Goal: Information Seeking & Learning: Learn about a topic

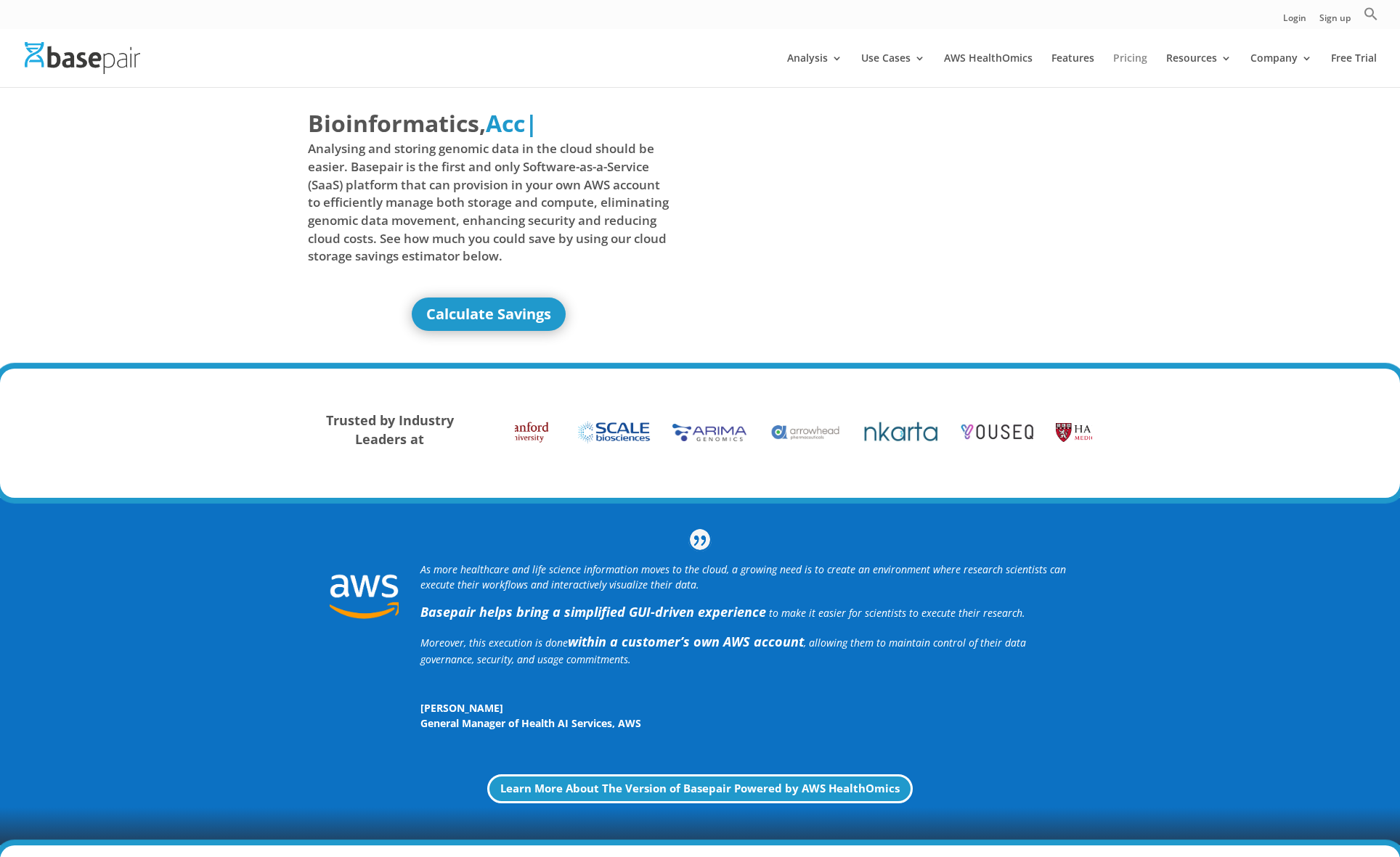
click at [1118, 56] on link "Pricing" at bounding box center [1129, 70] width 34 height 34
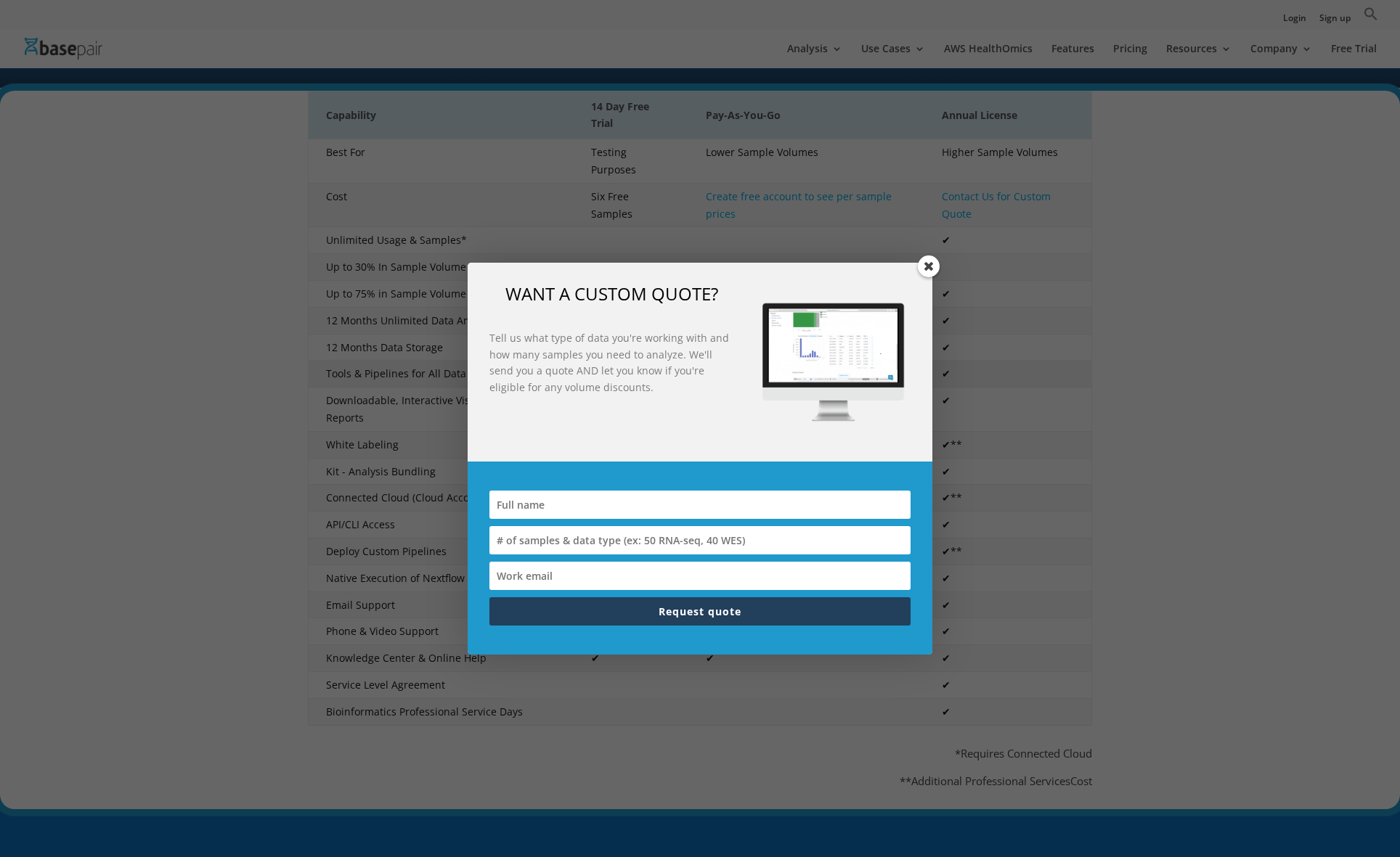
scroll to position [286, 0]
click at [932, 265] on span at bounding box center [929, 266] width 22 height 22
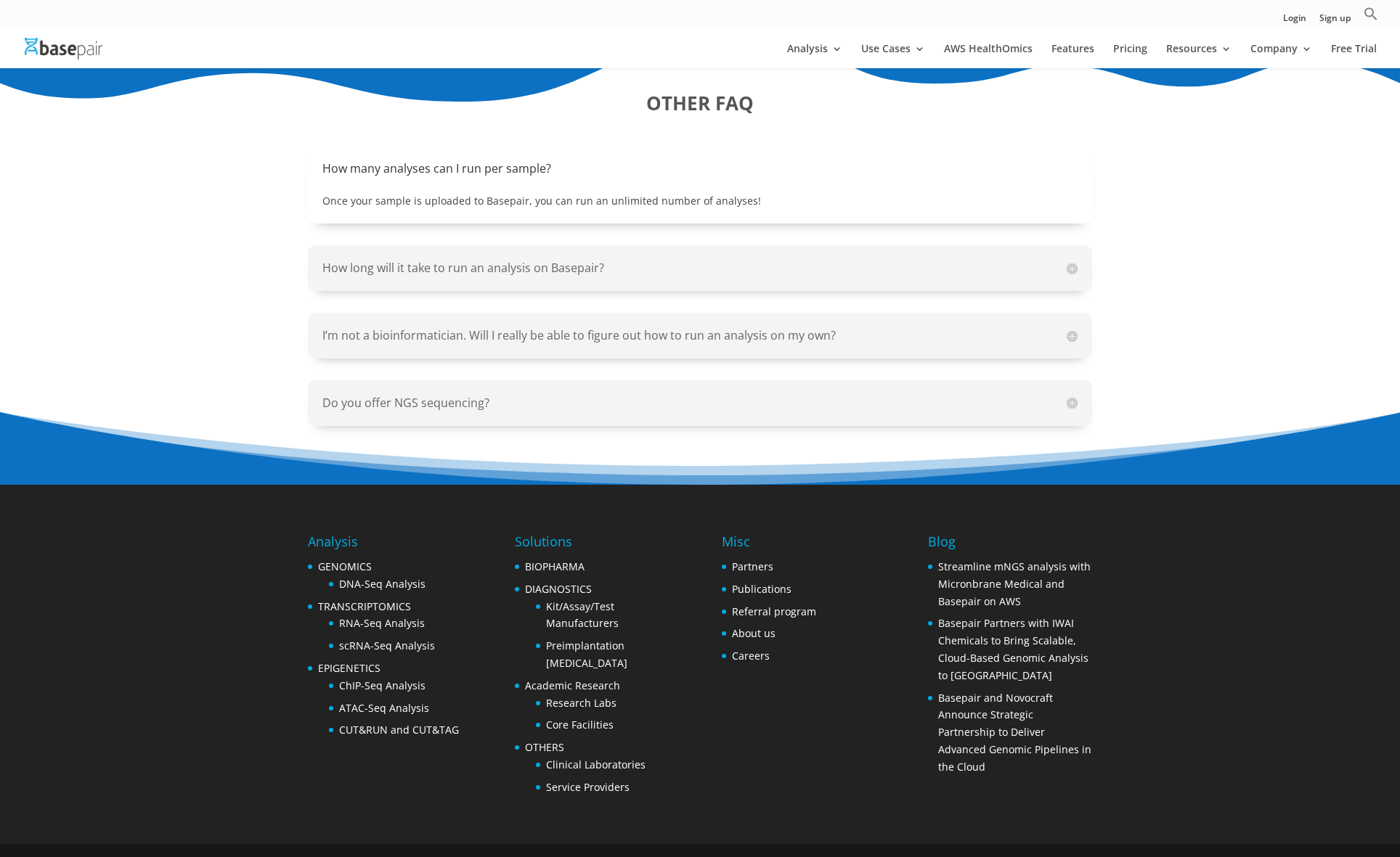
scroll to position [1588, 0]
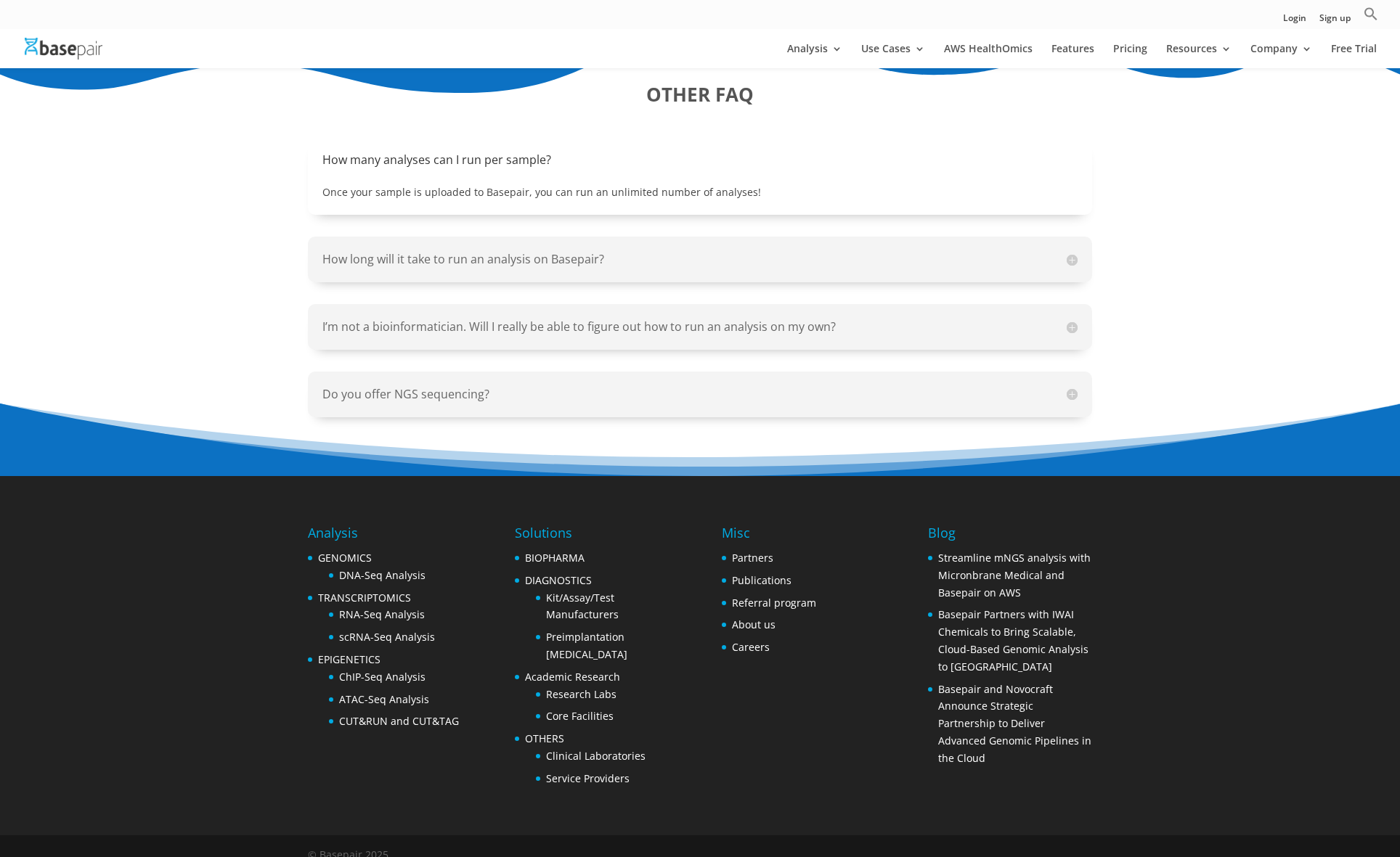
click at [978, 681] on li "Basepair and Novocraft Announce Strategic Partnership to Deliver Advanced Genom…" at bounding box center [1009, 724] width 163 height 86
click at [973, 682] on link "Basepair and Novocraft Announce Strategic Partnership to Deliver Advanced Genom…" at bounding box center [1014, 723] width 153 height 82
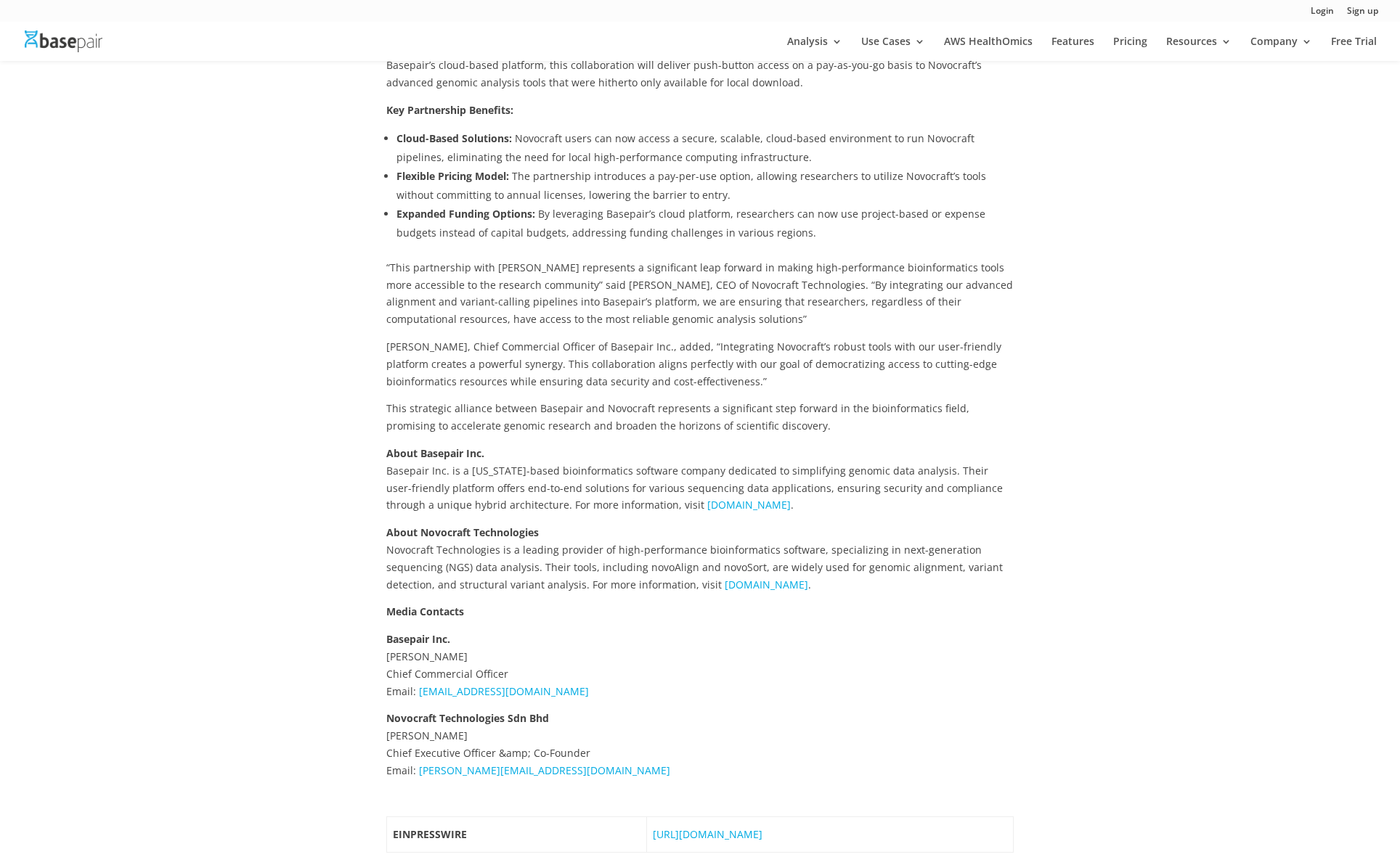
scroll to position [524, 0]
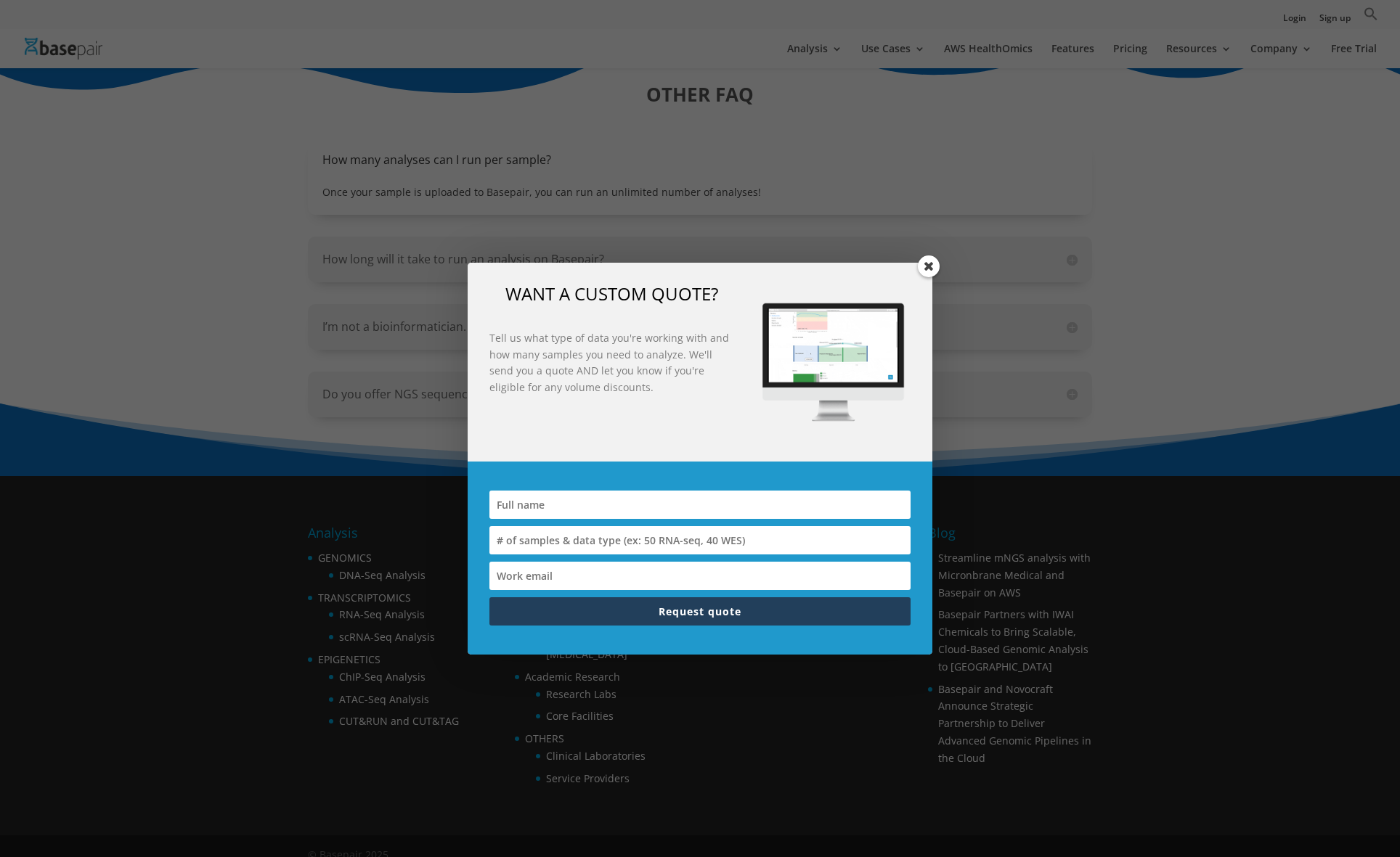
click at [925, 269] on span at bounding box center [929, 266] width 22 height 22
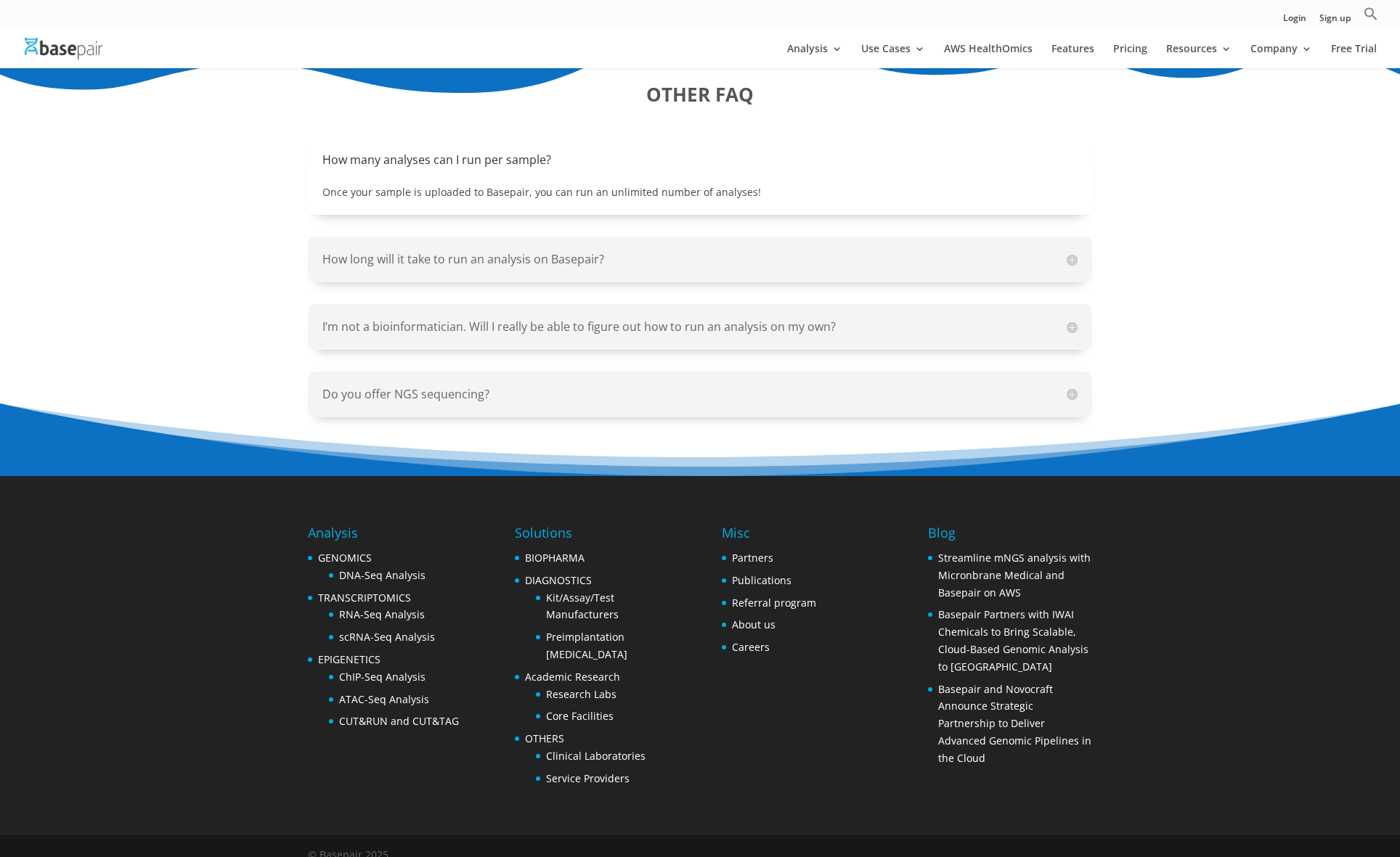
click at [813, 319] on h5 "I’m not a bioinformatician. Will I really be able to figure out how to run an a…" at bounding box center [699, 327] width 755 height 17
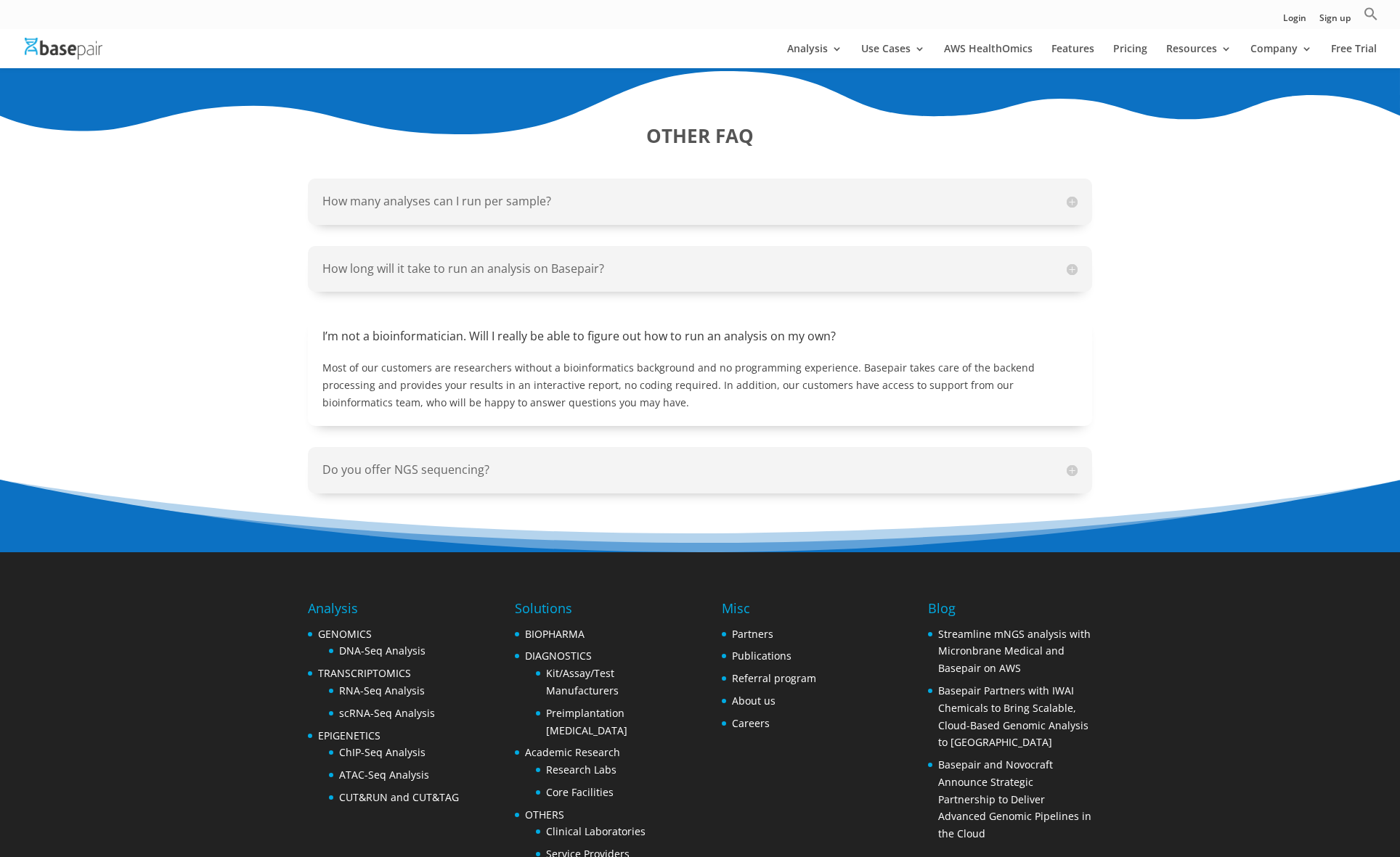
scroll to position [1508, 0]
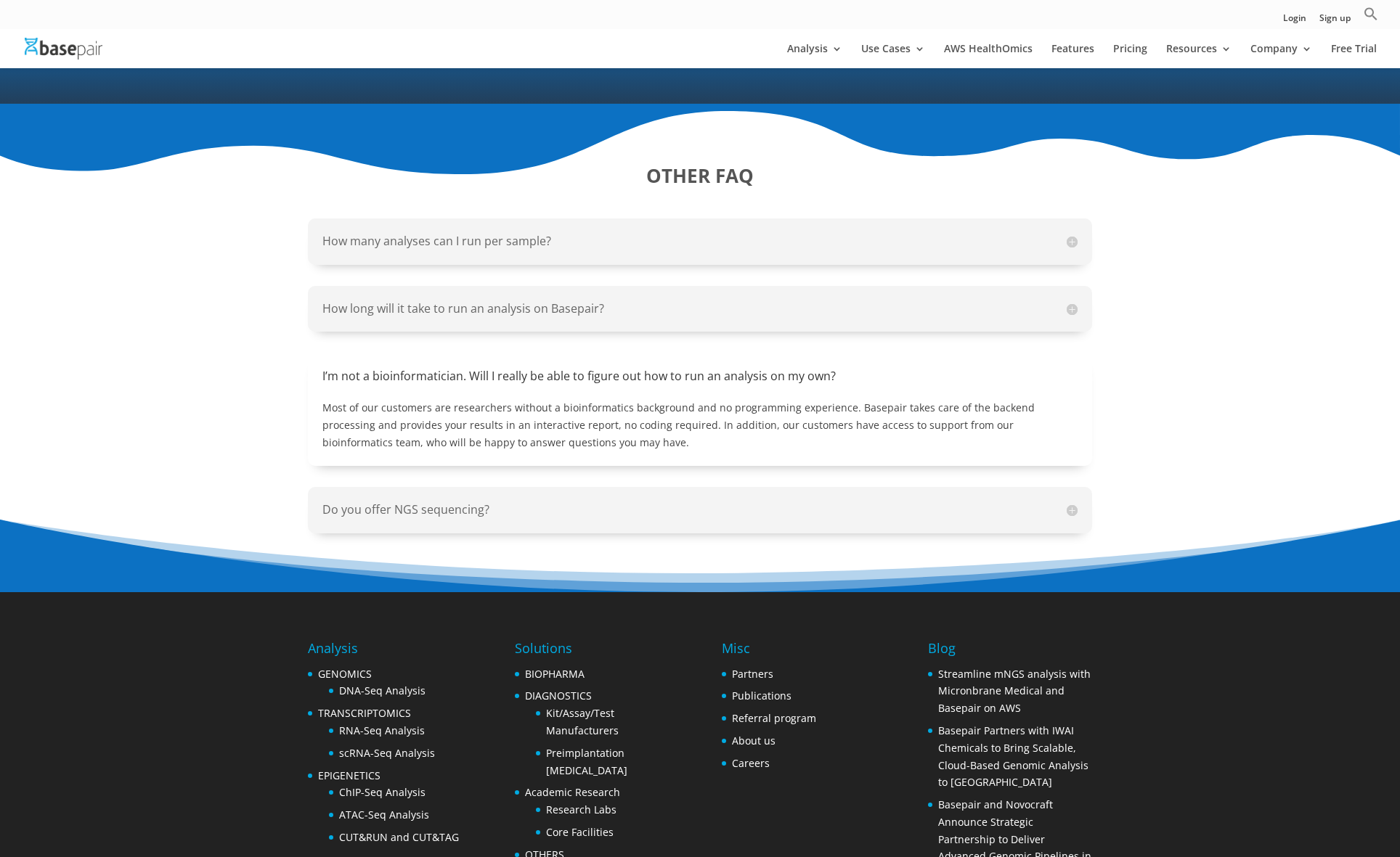
click at [561, 233] on h5 "How many analyses can I run per sample?" at bounding box center [699, 241] width 755 height 17
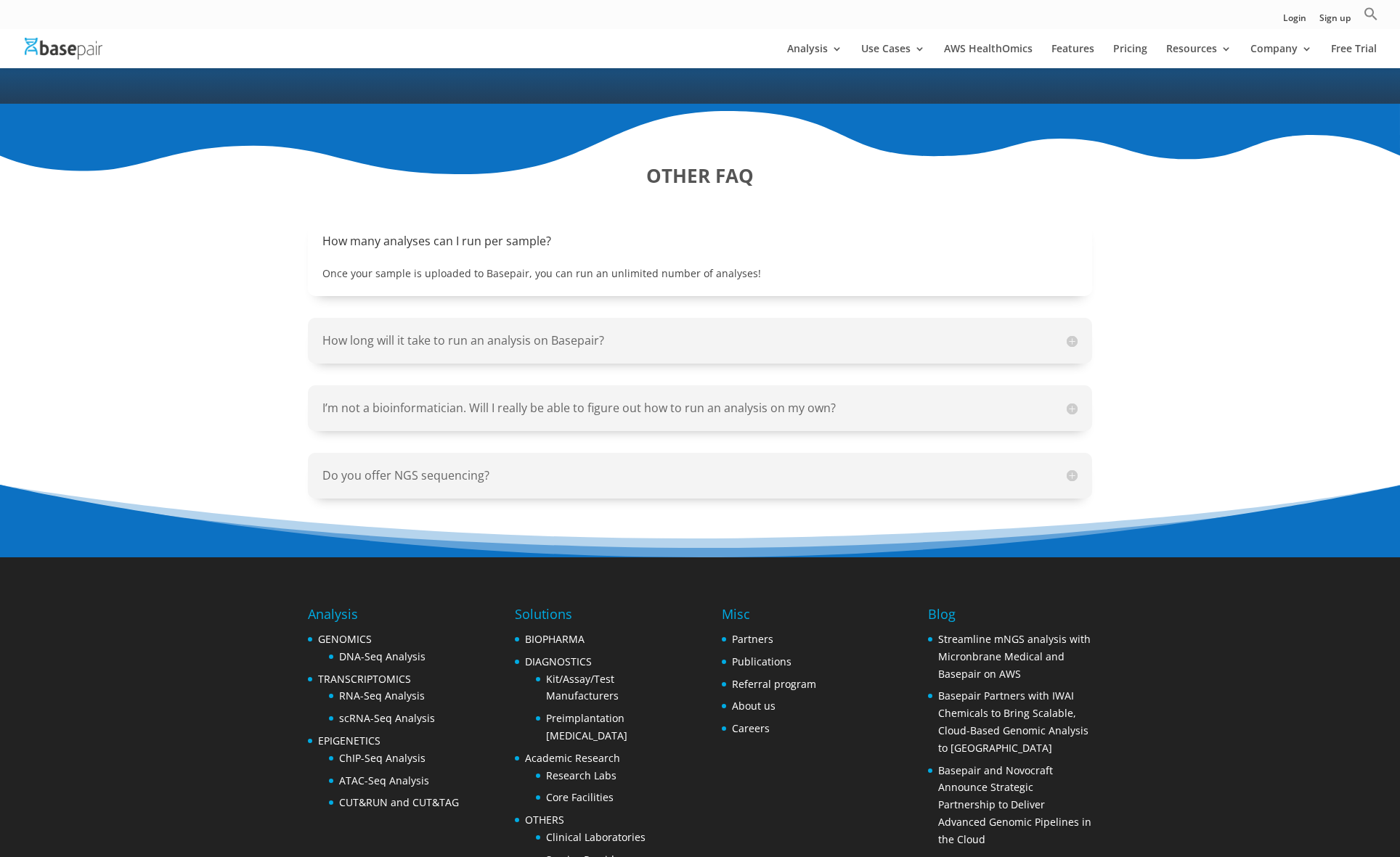
scroll to position [1588, 0]
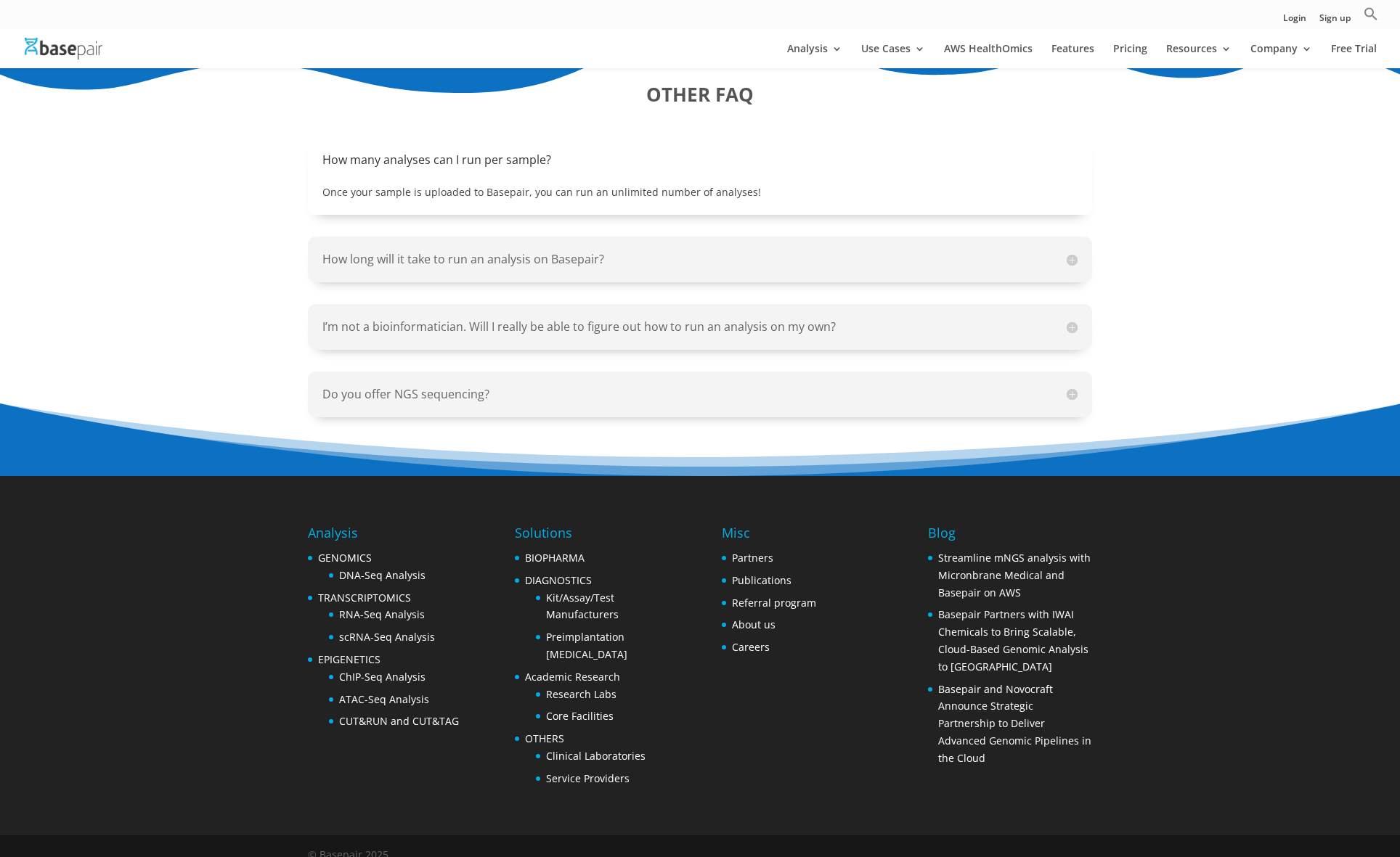
click at [601, 386] on h5 "Do you offer NGS sequencing?" at bounding box center [699, 394] width 755 height 17
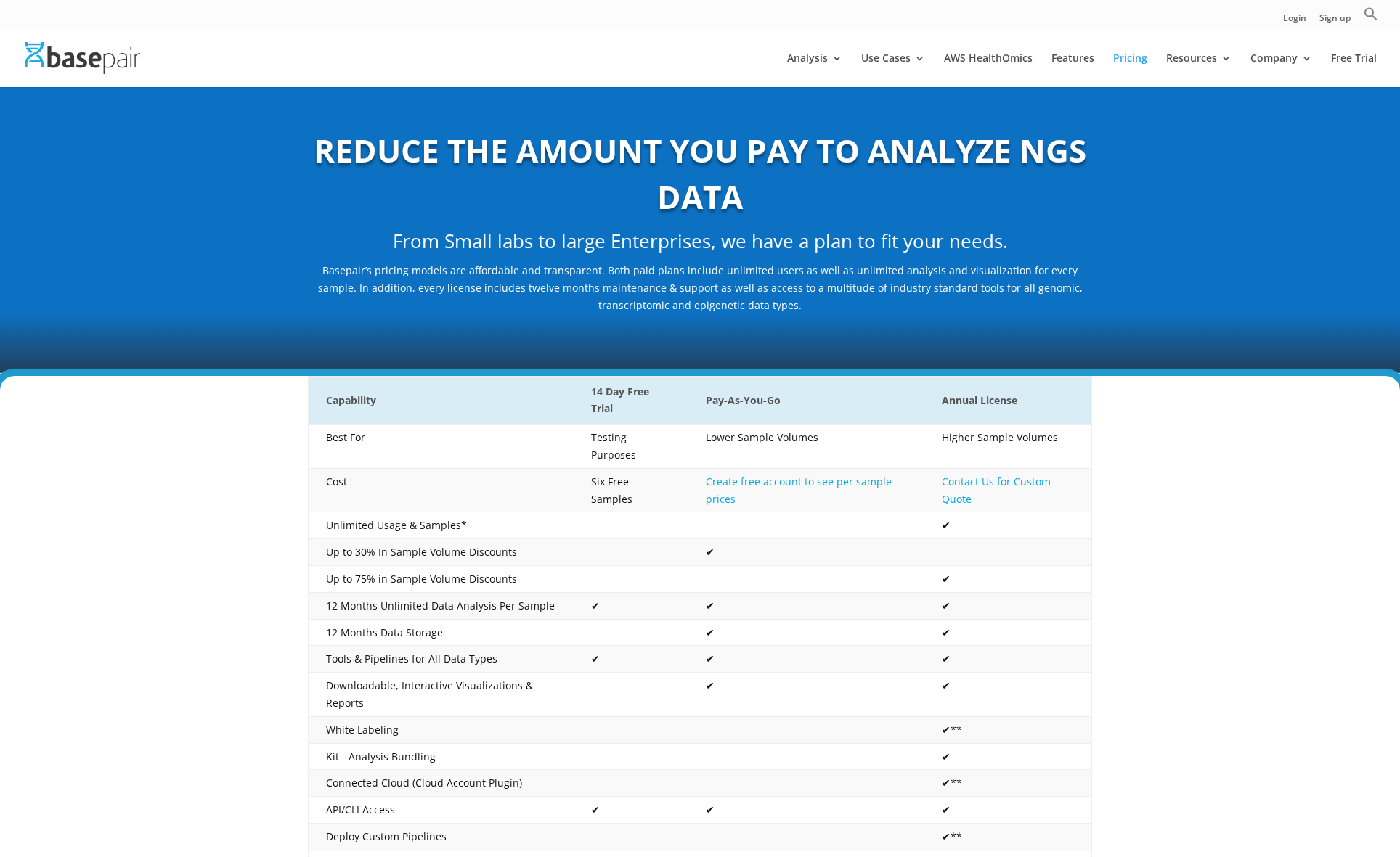
scroll to position [0, 0]
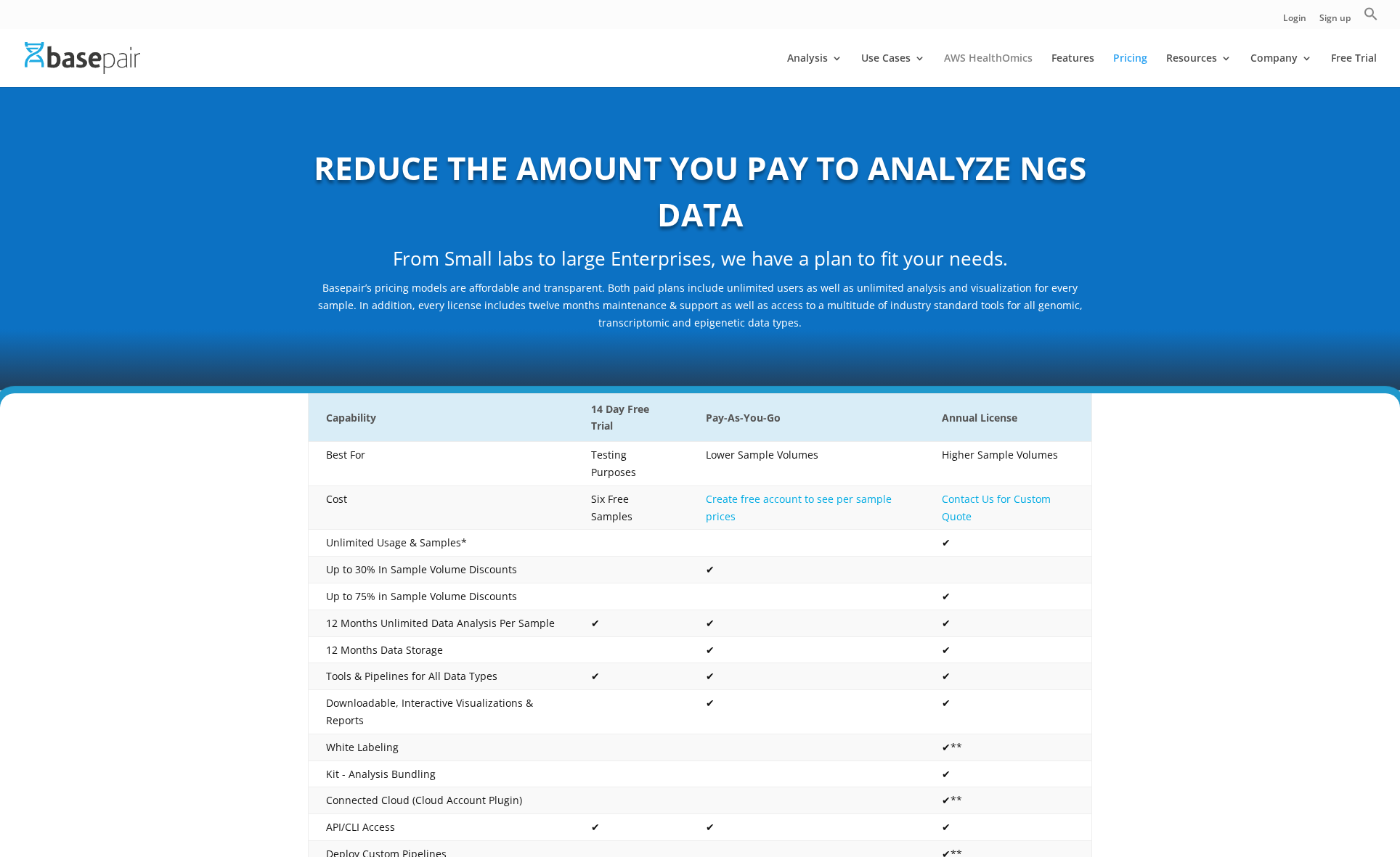
click at [985, 60] on link "AWS HealthOmics" at bounding box center [988, 70] width 88 height 34
